Goal: Communication & Community: Connect with others

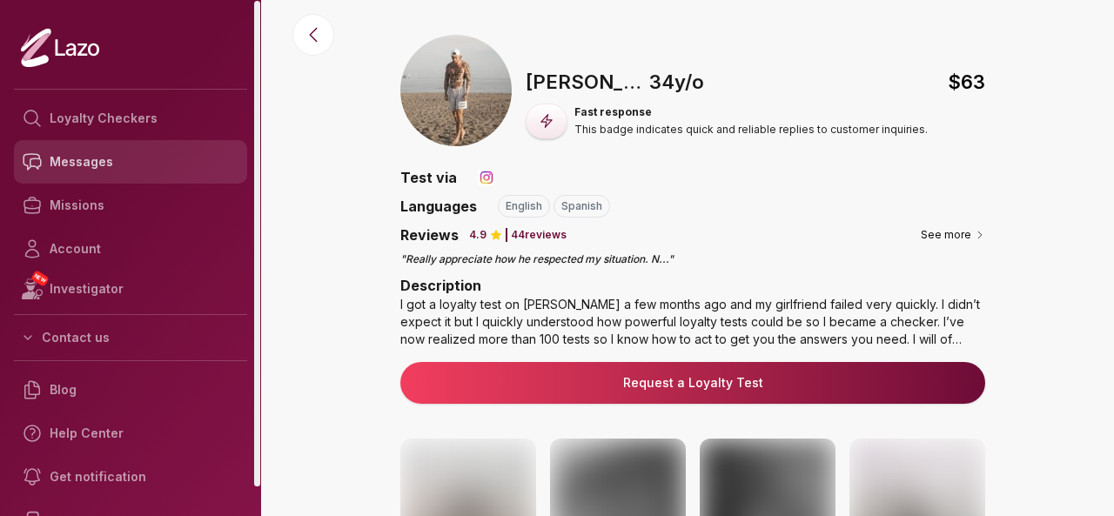
click at [143, 164] on link "Messages" at bounding box center [130, 162] width 233 height 44
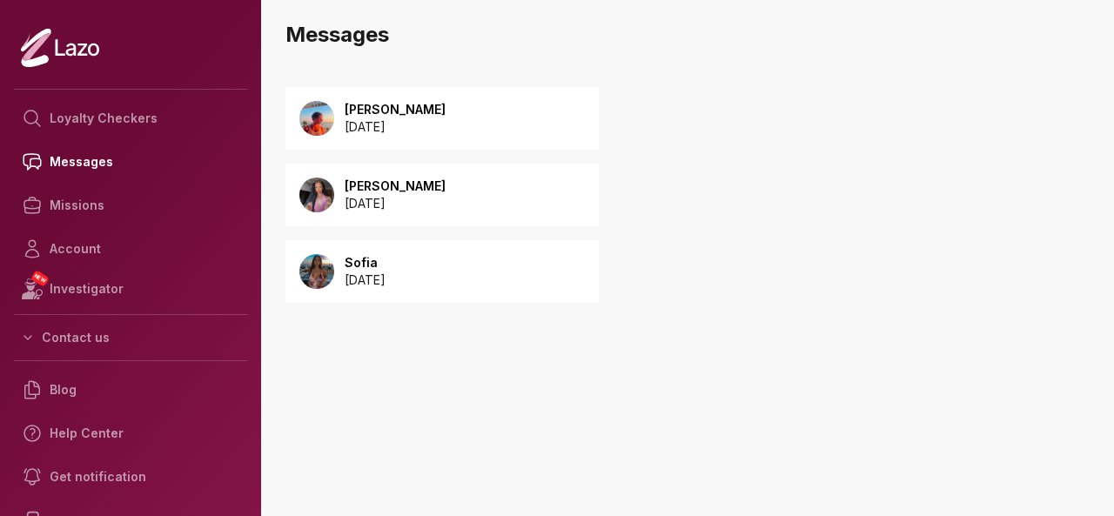
click at [385, 103] on p "Brian" at bounding box center [395, 109] width 101 height 17
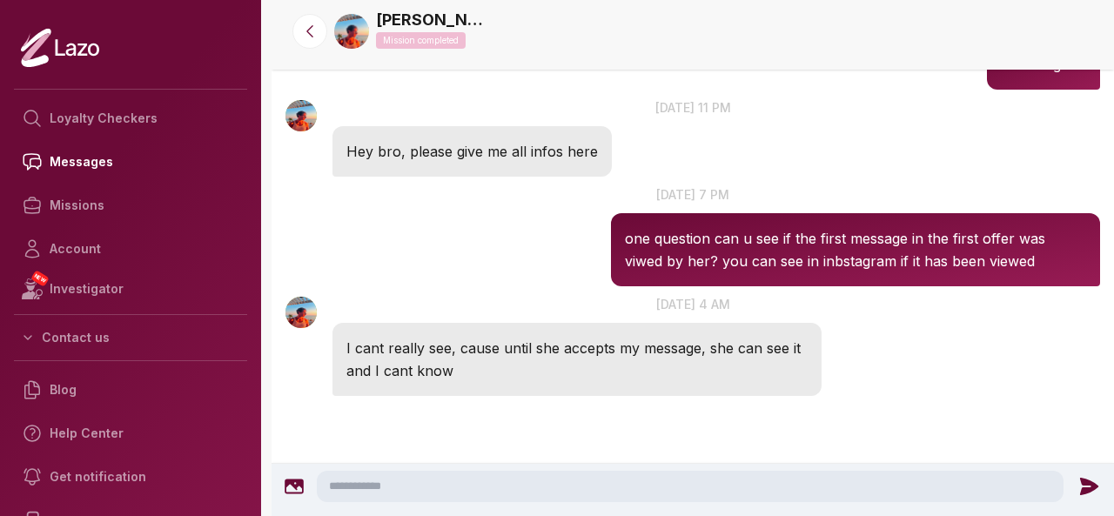
scroll to position [4395, 0]
